Goal: Register for event/course

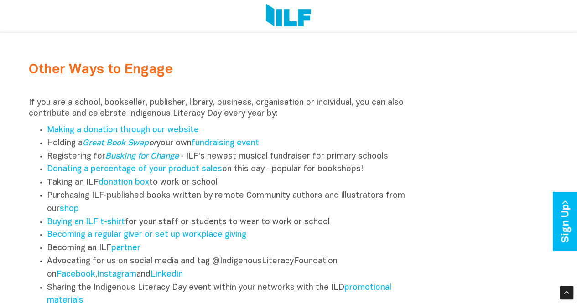
scroll to position [1065, 0]
drag, startPoint x: 222, startPoint y: 2, endPoint x: 159, endPoint y: 42, distance: 74.7
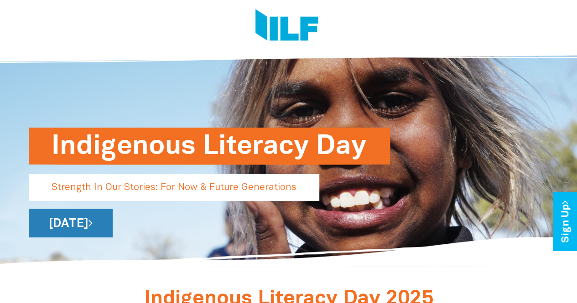
drag, startPoint x: 165, startPoint y: 222, endPoint x: 140, endPoint y: 215, distance: 26.0
click at [113, 215] on link "[DATE]" at bounding box center [71, 223] width 84 height 29
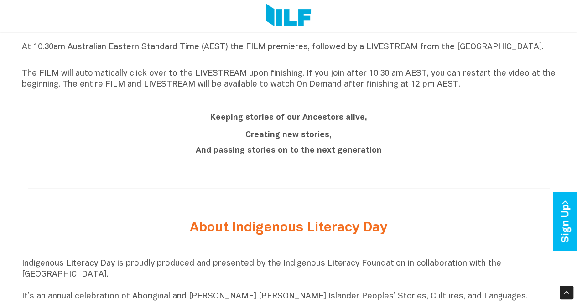
scroll to position [750, 0]
